Goal: Task Accomplishment & Management: Use online tool/utility

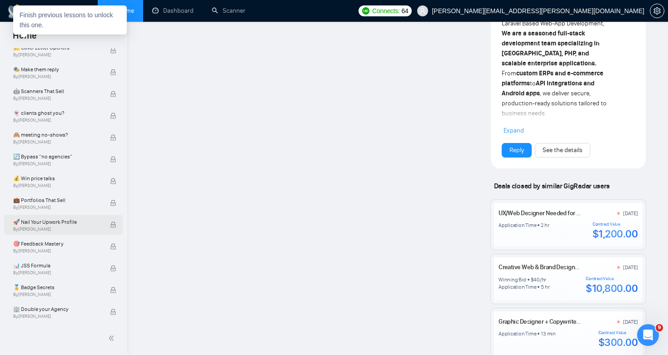
scroll to position [808, 0]
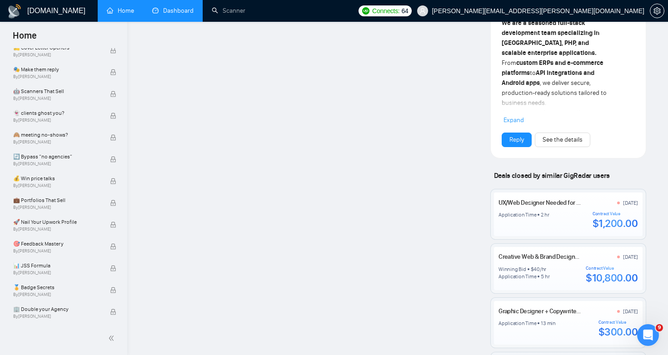
click at [159, 15] on link "Dashboard" at bounding box center [172, 11] width 41 height 8
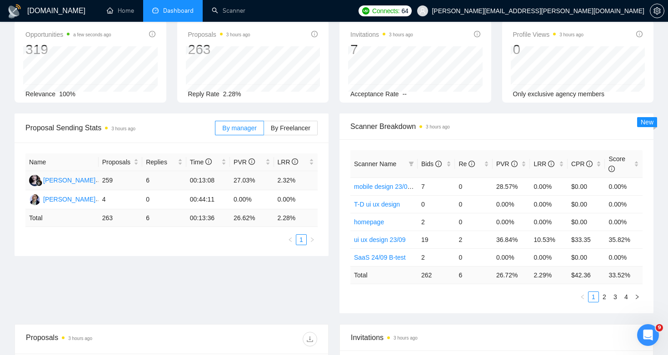
scroll to position [21, 0]
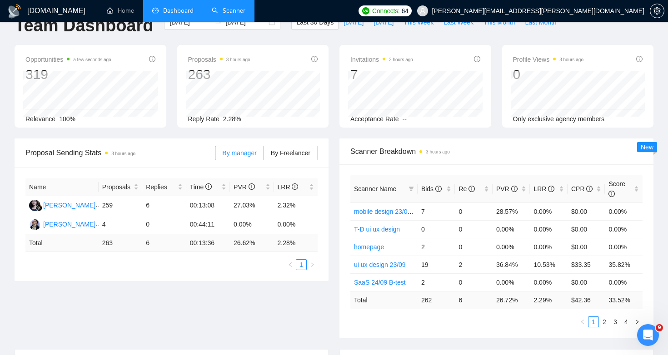
click at [229, 14] on link "Scanner" at bounding box center [229, 11] width 34 height 8
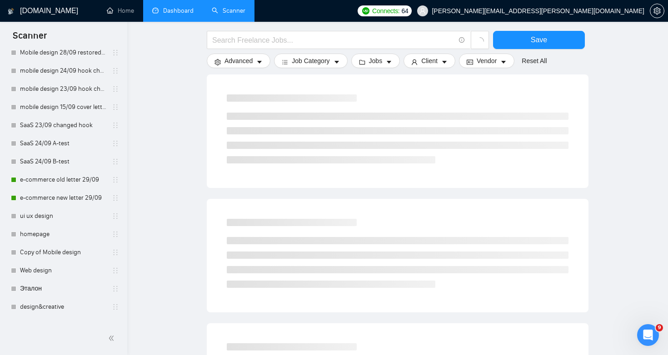
scroll to position [115, 0]
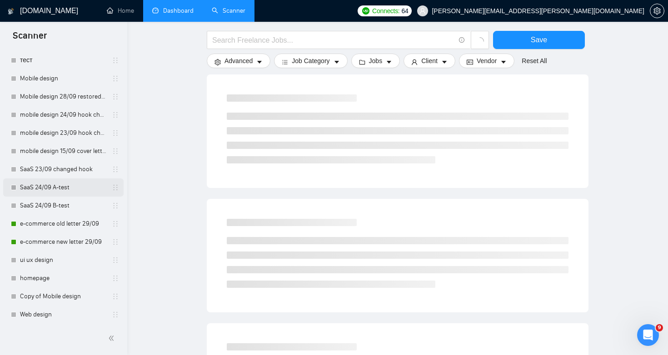
click at [58, 191] on link "SaaS 24/09 A-test" at bounding box center [63, 188] width 86 height 18
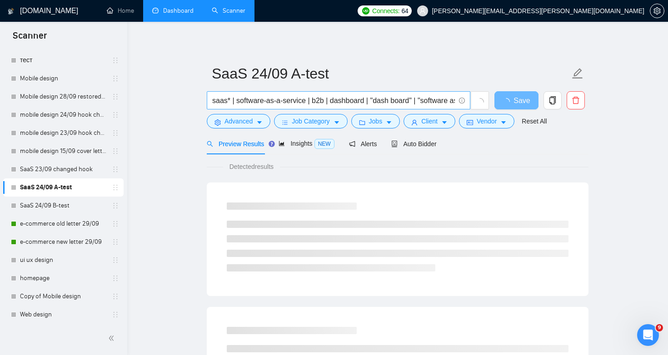
click at [421, 105] on input "saas* | software-as-a-service | b2b | dashboard | "dash board" | "software as a…" at bounding box center [333, 100] width 243 height 11
drag, startPoint x: 382, startPoint y: 102, endPoint x: 495, endPoint y: 118, distance: 114.3
click at [495, 118] on form "SaaS 24/09 A-test saas* | software-as-a-service | b2b | dashboard | "dash board…" at bounding box center [398, 96] width 382 height 74
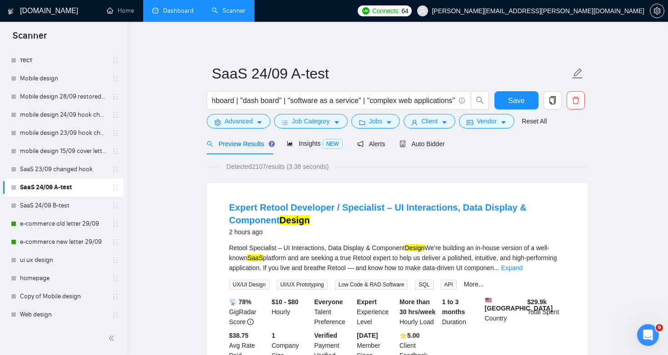
scroll to position [0, 0]
